Goal: Information Seeking & Learning: Learn about a topic

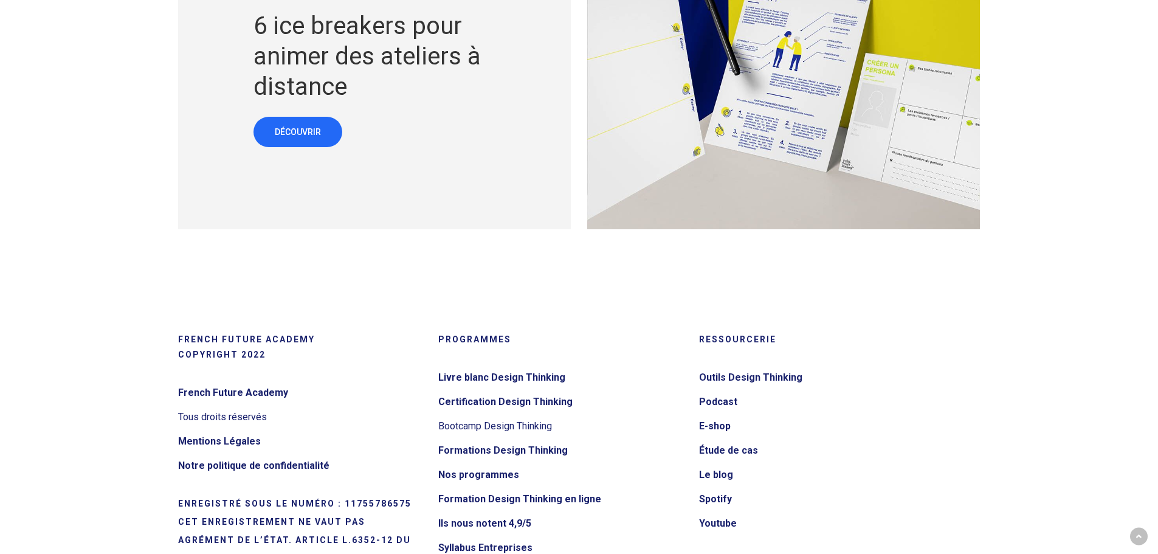
scroll to position [4987, 0]
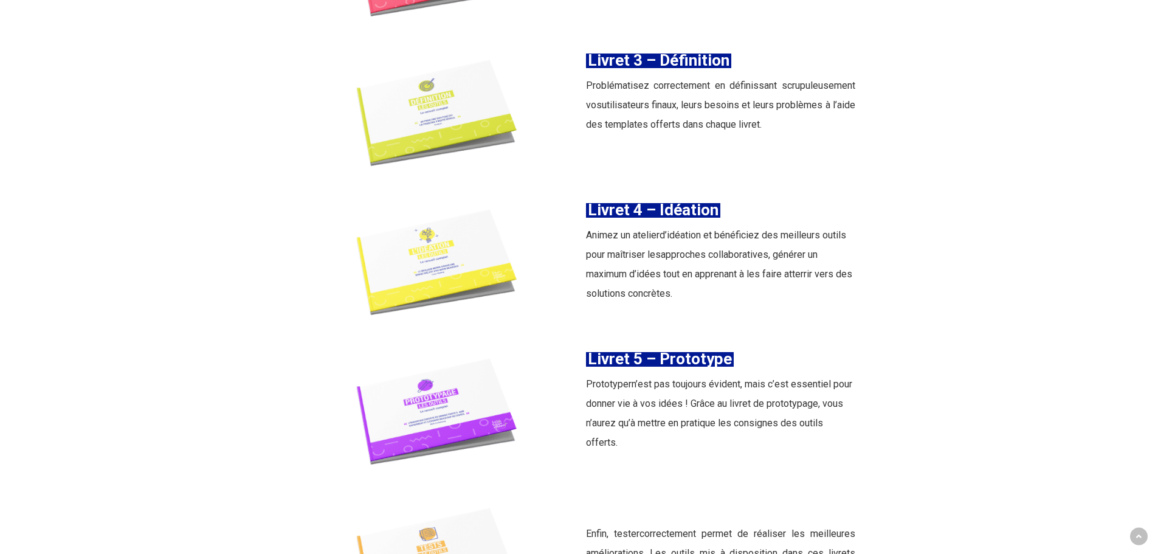
scroll to position [2007, 0]
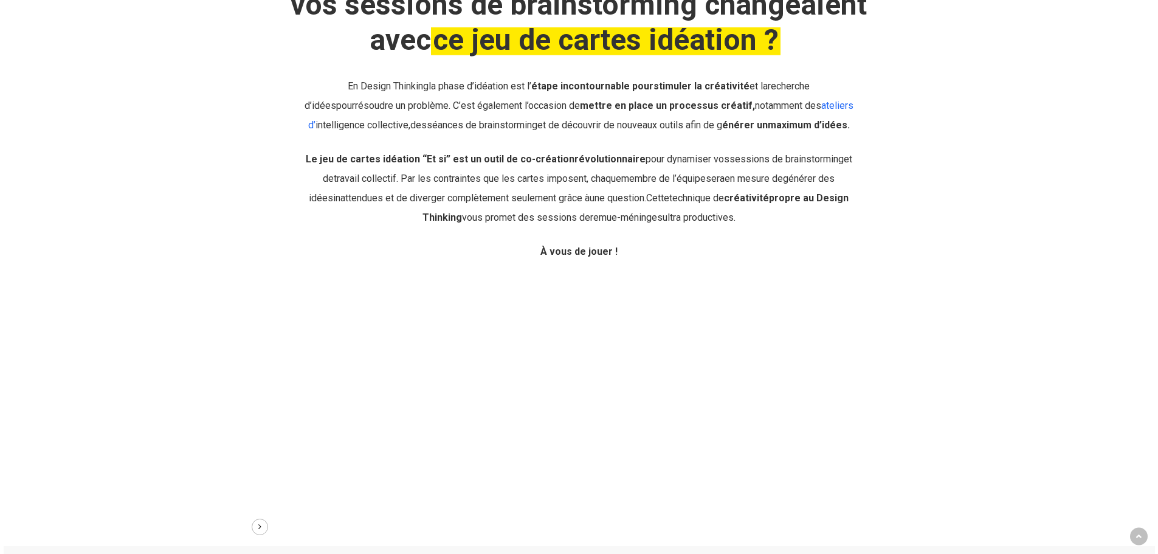
scroll to position [487, 0]
